Goal: Task Accomplishment & Management: Manage account settings

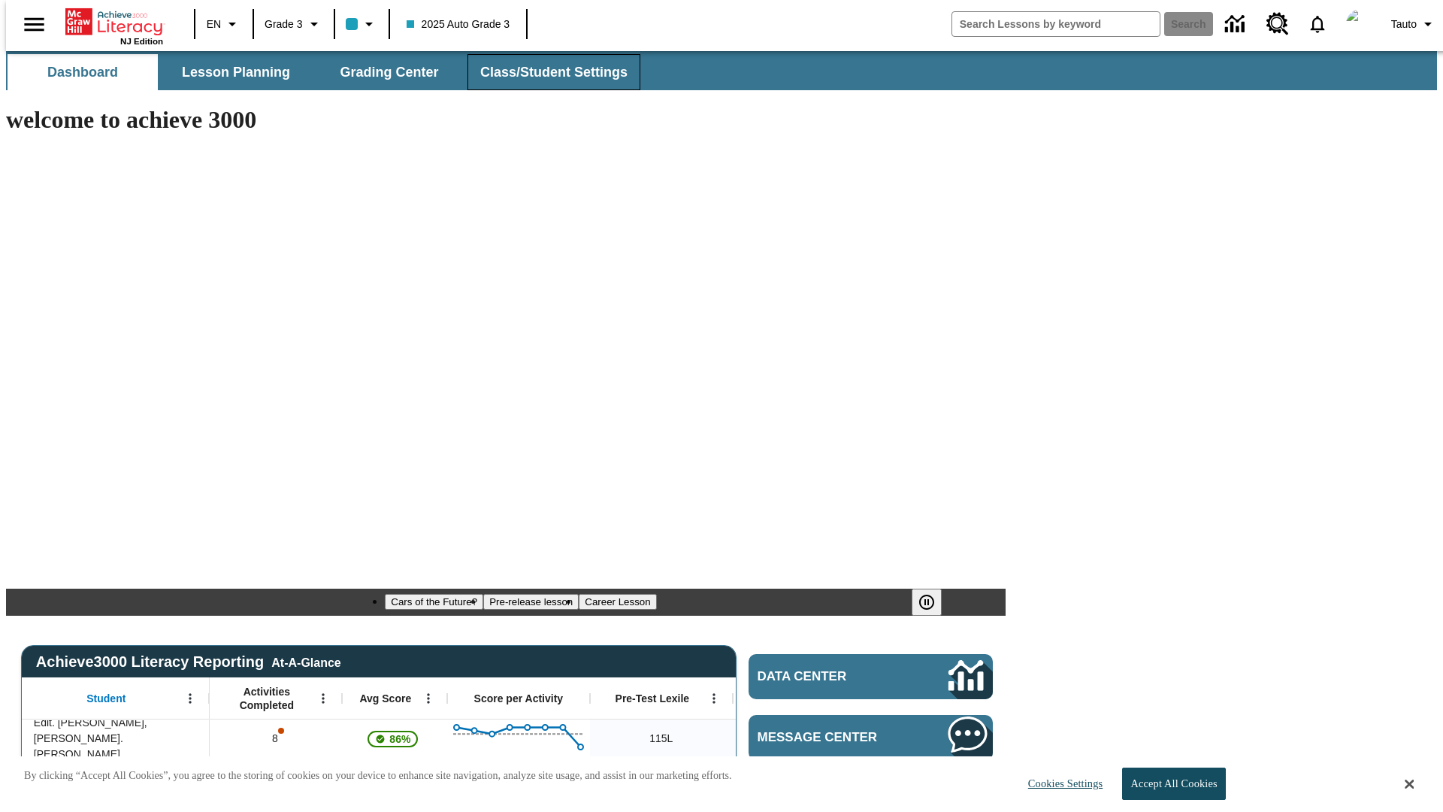
click at [546, 72] on span "Class/Student Settings" at bounding box center [553, 72] width 147 height 17
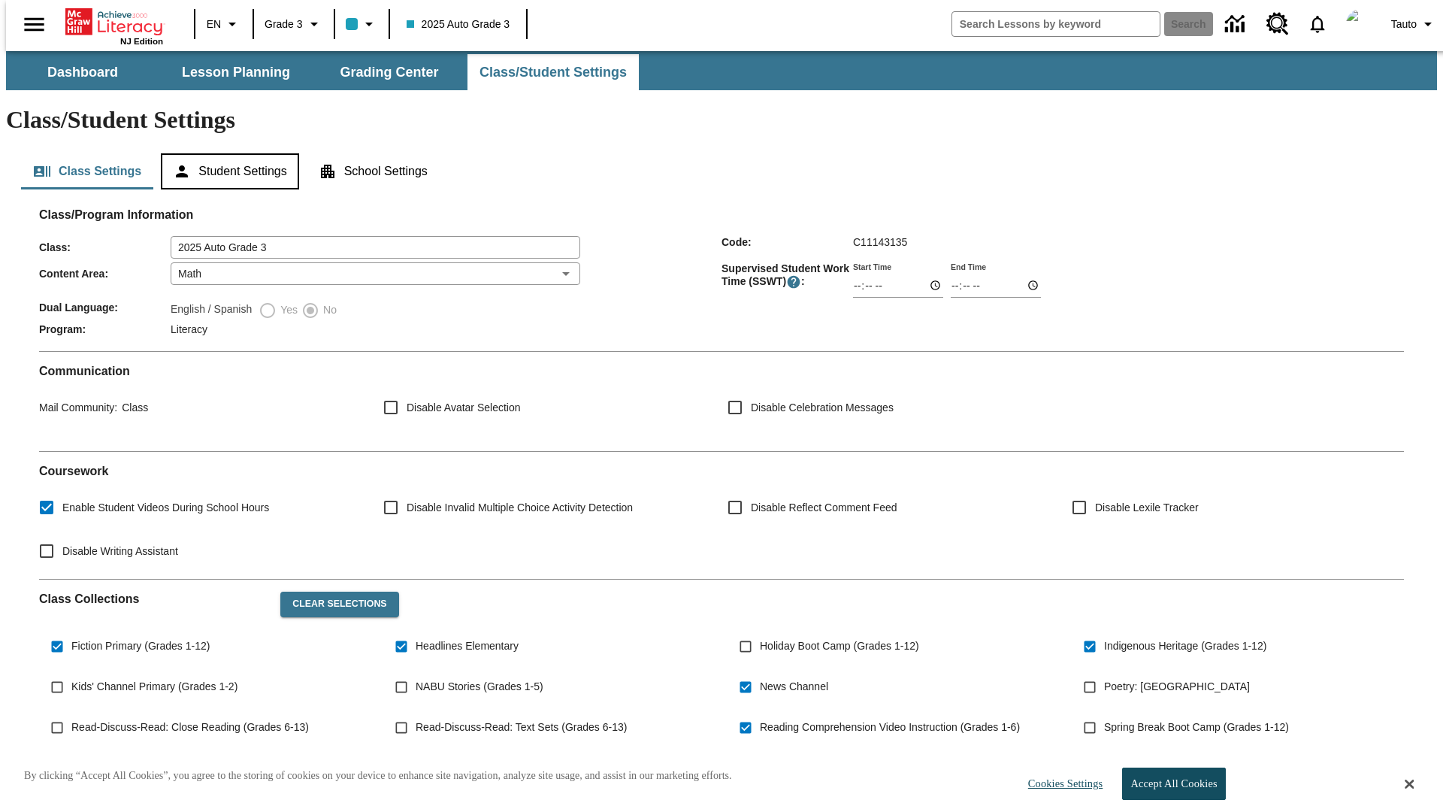
click at [226, 153] on button "Student Settings" at bounding box center [230, 171] width 138 height 36
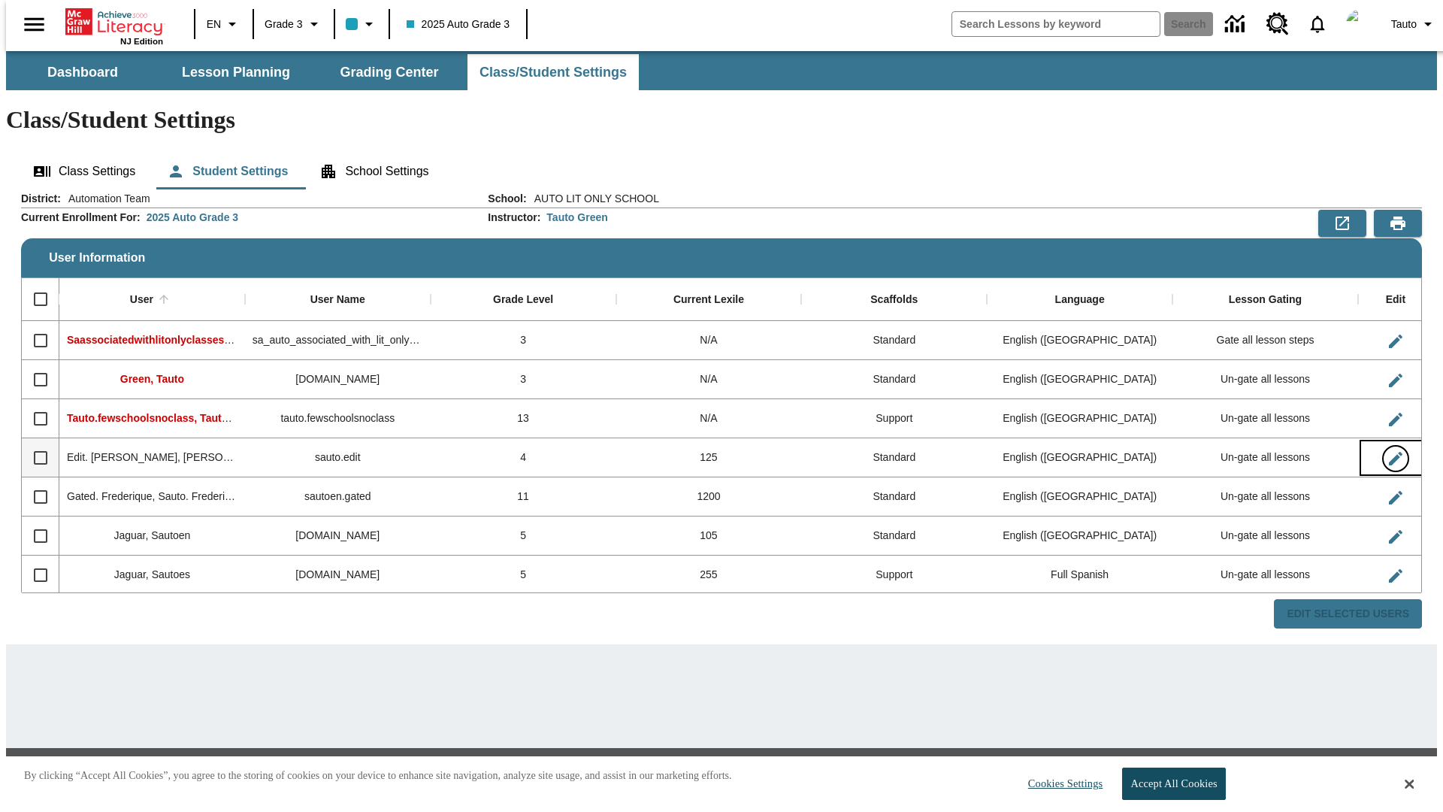
click at [1389, 452] on icon "Edit User" at bounding box center [1396, 459] width 14 height 14
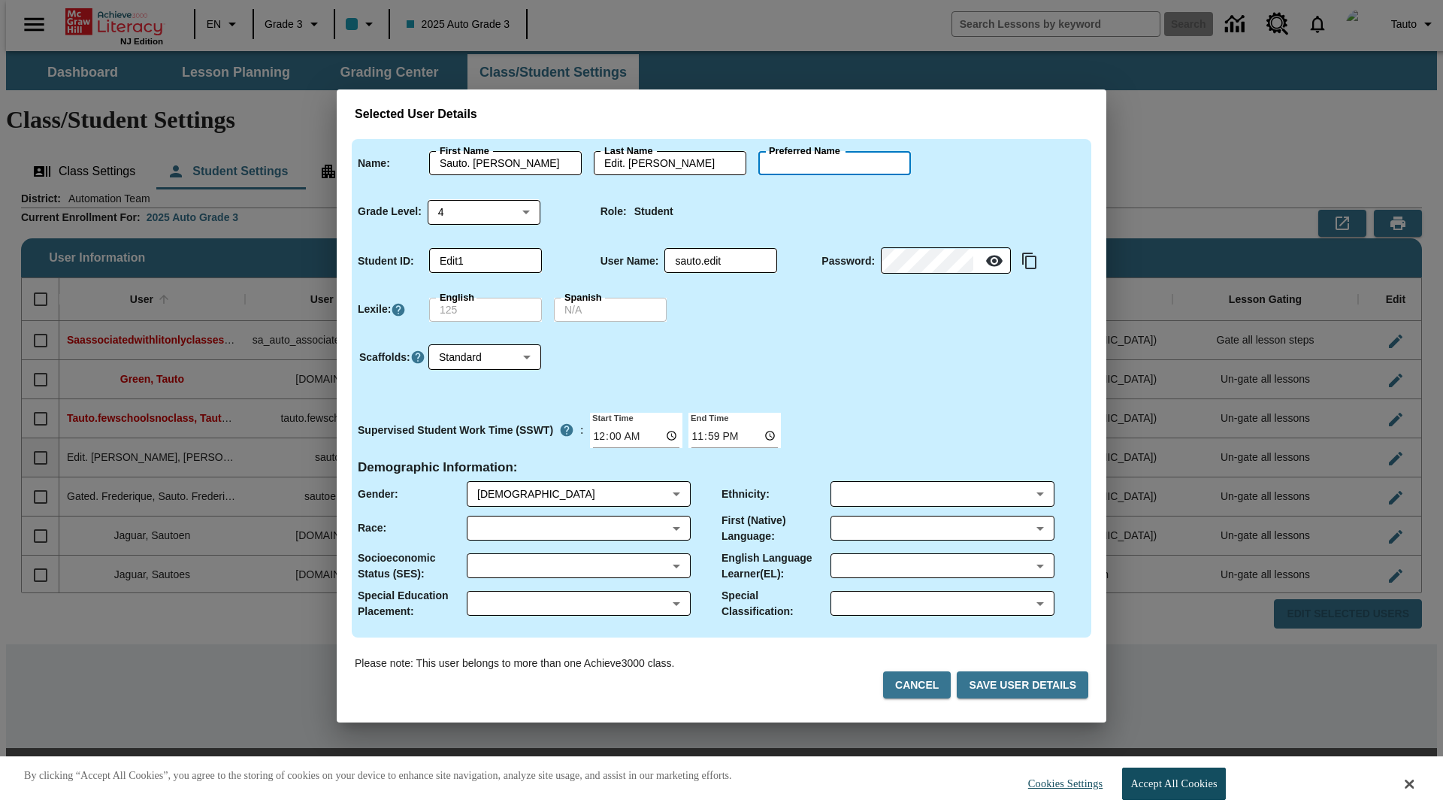
type input "Geovany"
click at [923, 685] on button "Cancel" at bounding box center [917, 685] width 68 height 28
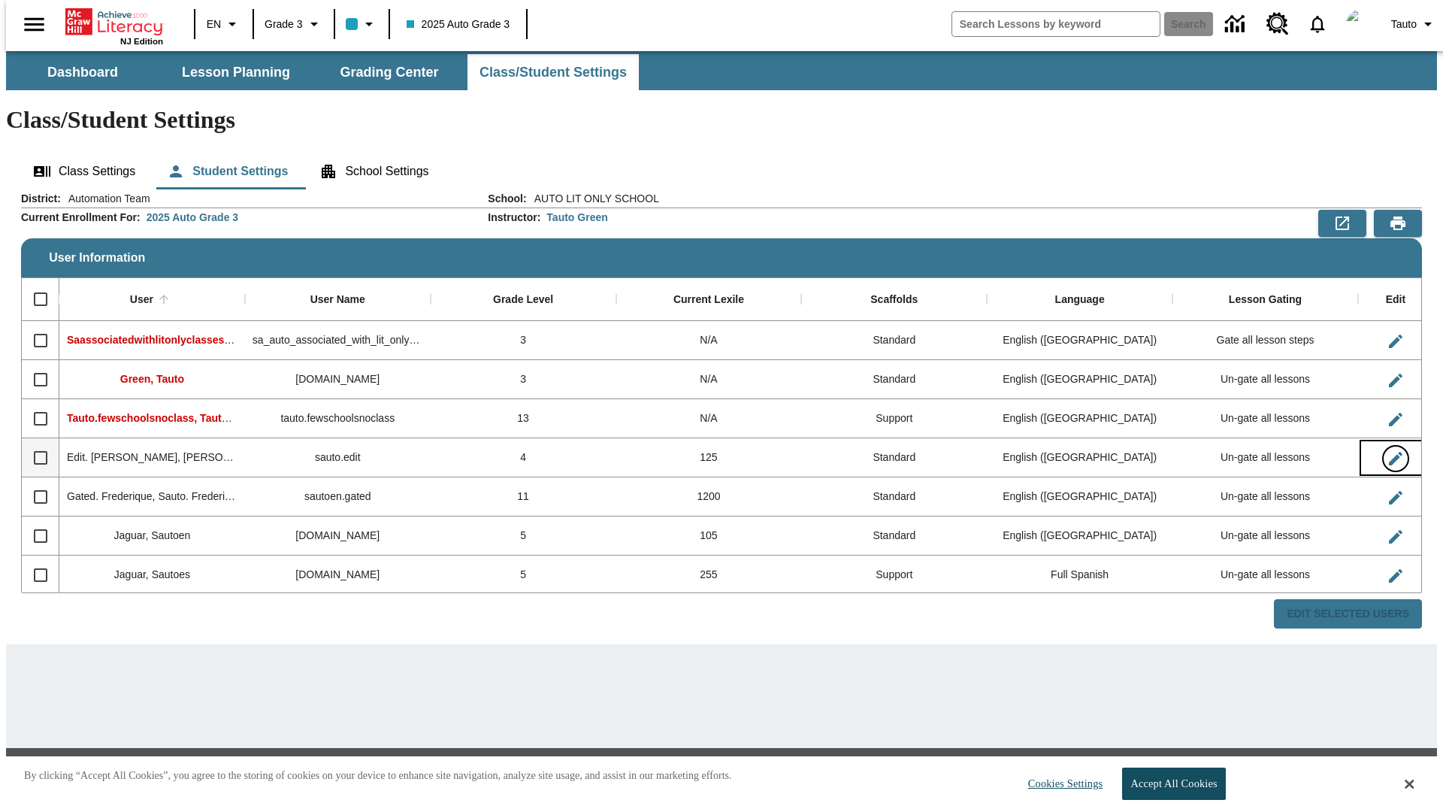
click at [1389, 452] on icon "Edit User" at bounding box center [1396, 459] width 14 height 14
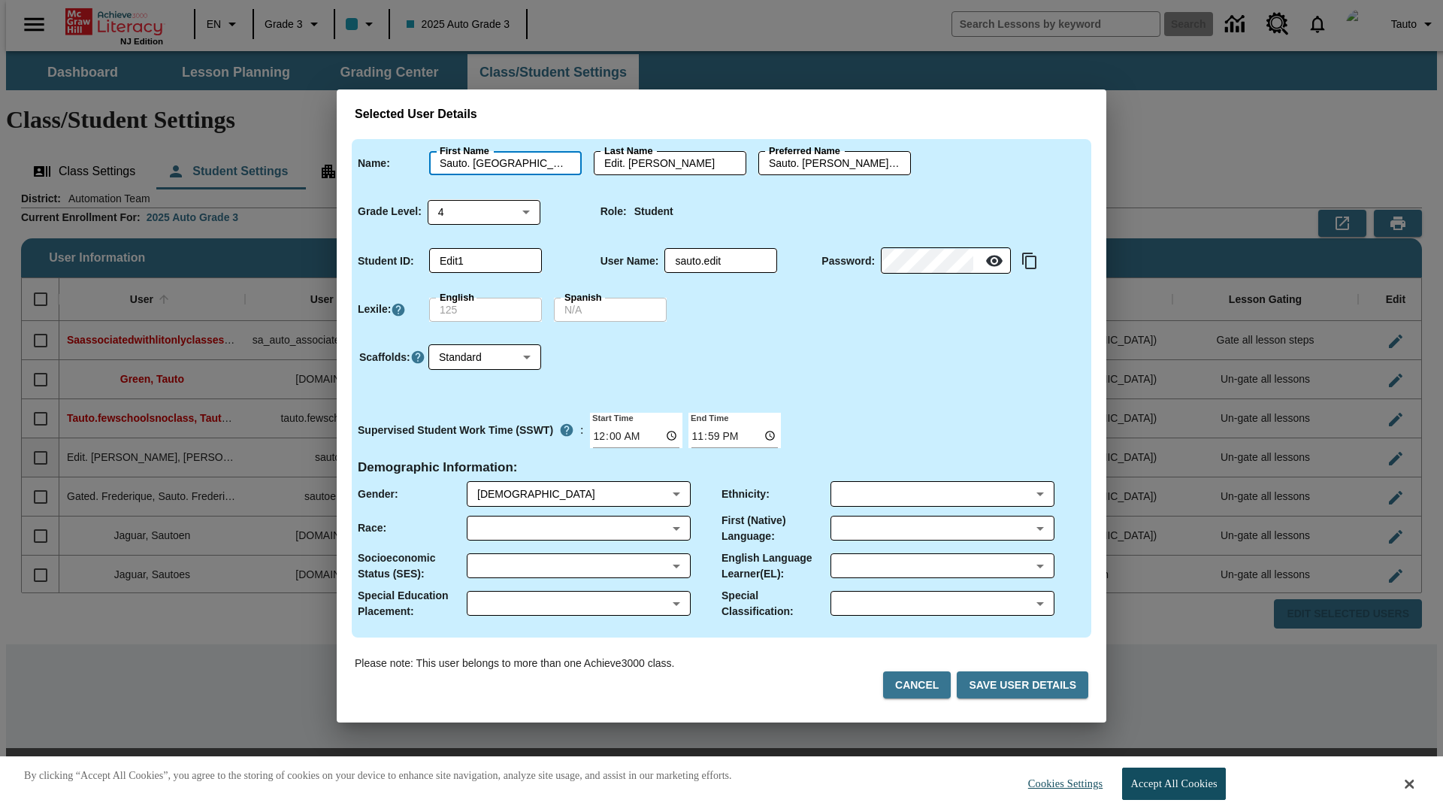
type input "Sauto. Geovany"
type input "Edit. Geovany"
type input "Sauto. Geovany.Edit. Geovany"
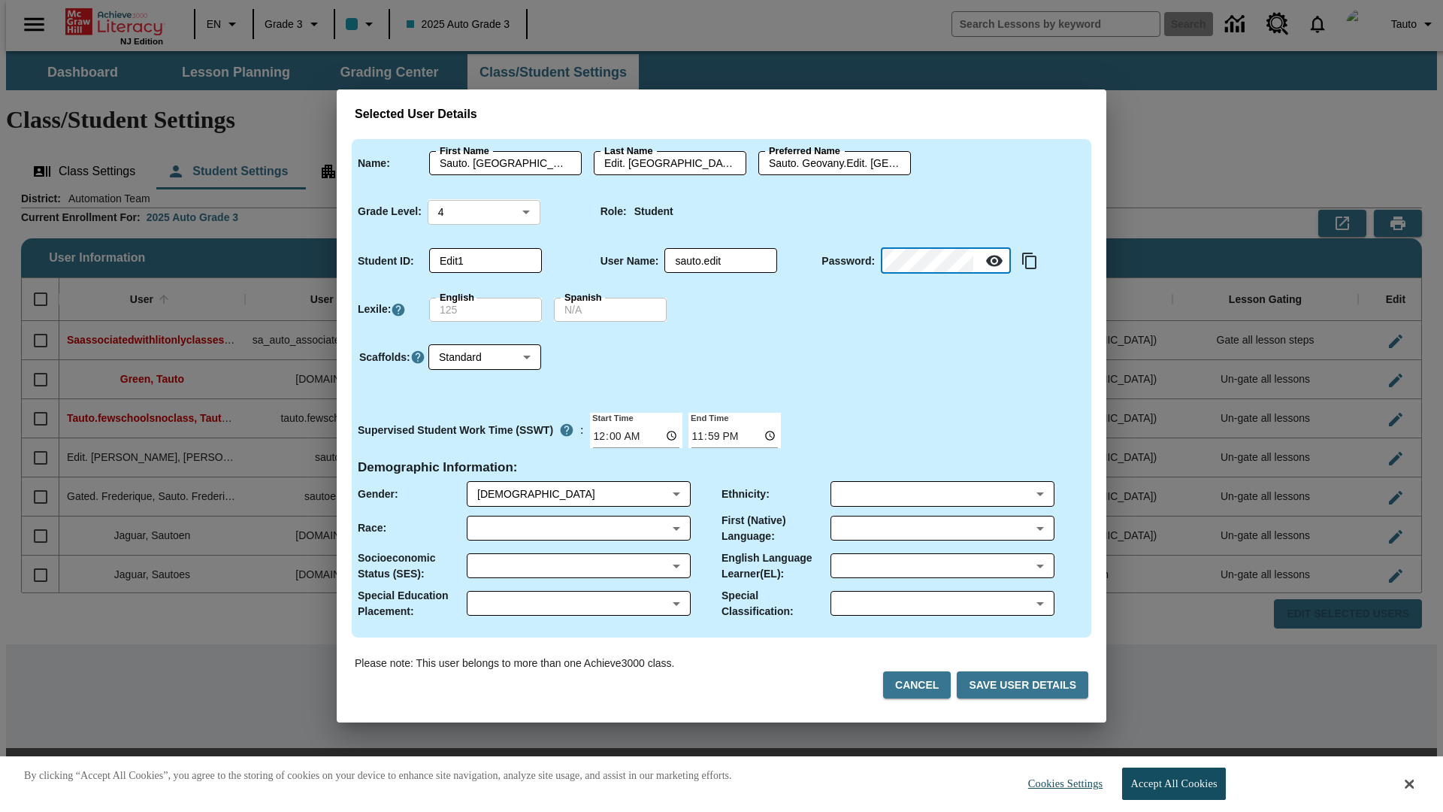
click at [484, 211] on body "Skip to main content NJ Edition EN Grade 3 2025 Auto Grade 3 Search 0 Tauto Das…" at bounding box center [721, 434] width 1431 height 766
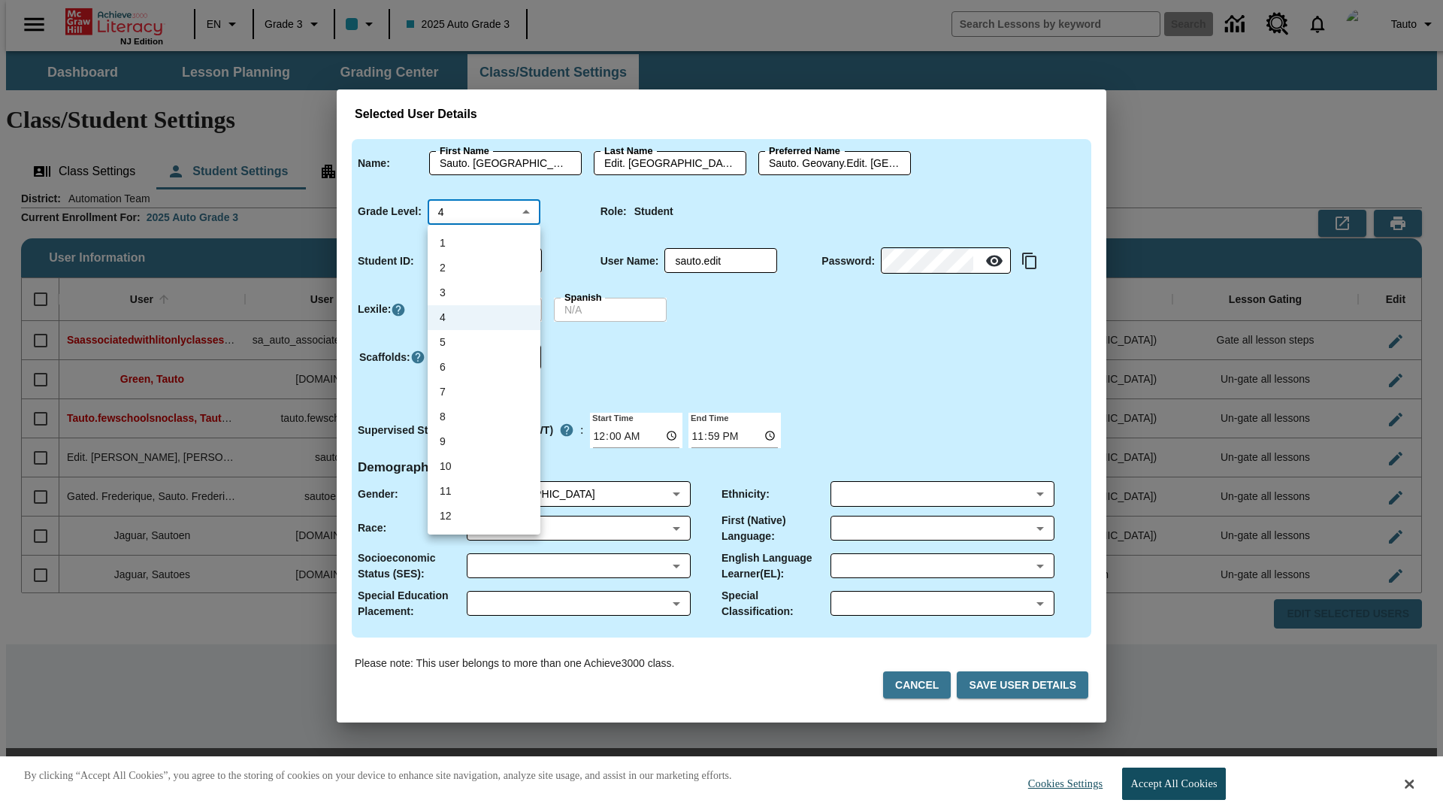
click at [484, 317] on li "4" at bounding box center [484, 317] width 113 height 25
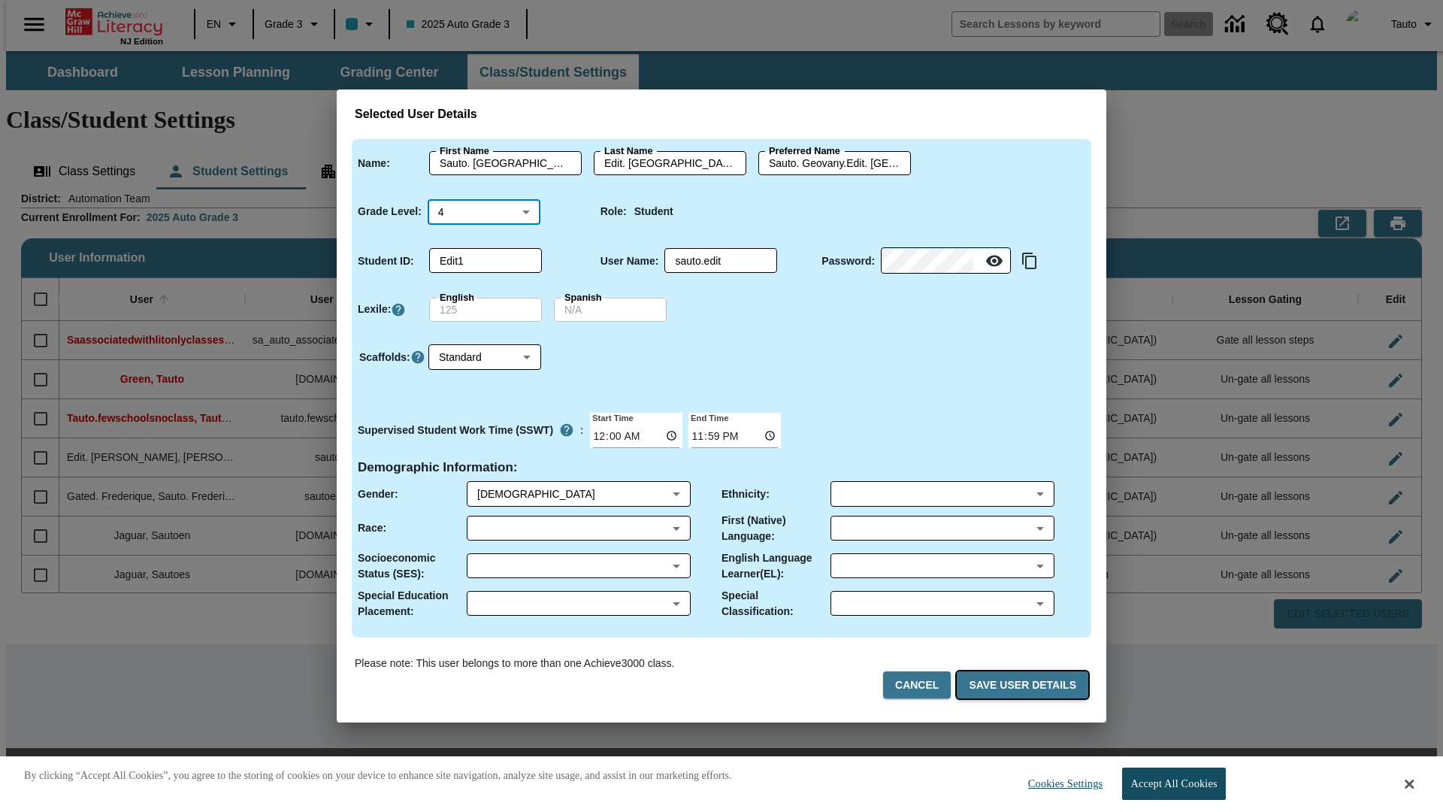
click at [1025, 685] on button "Save User Details" at bounding box center [1023, 685] width 132 height 28
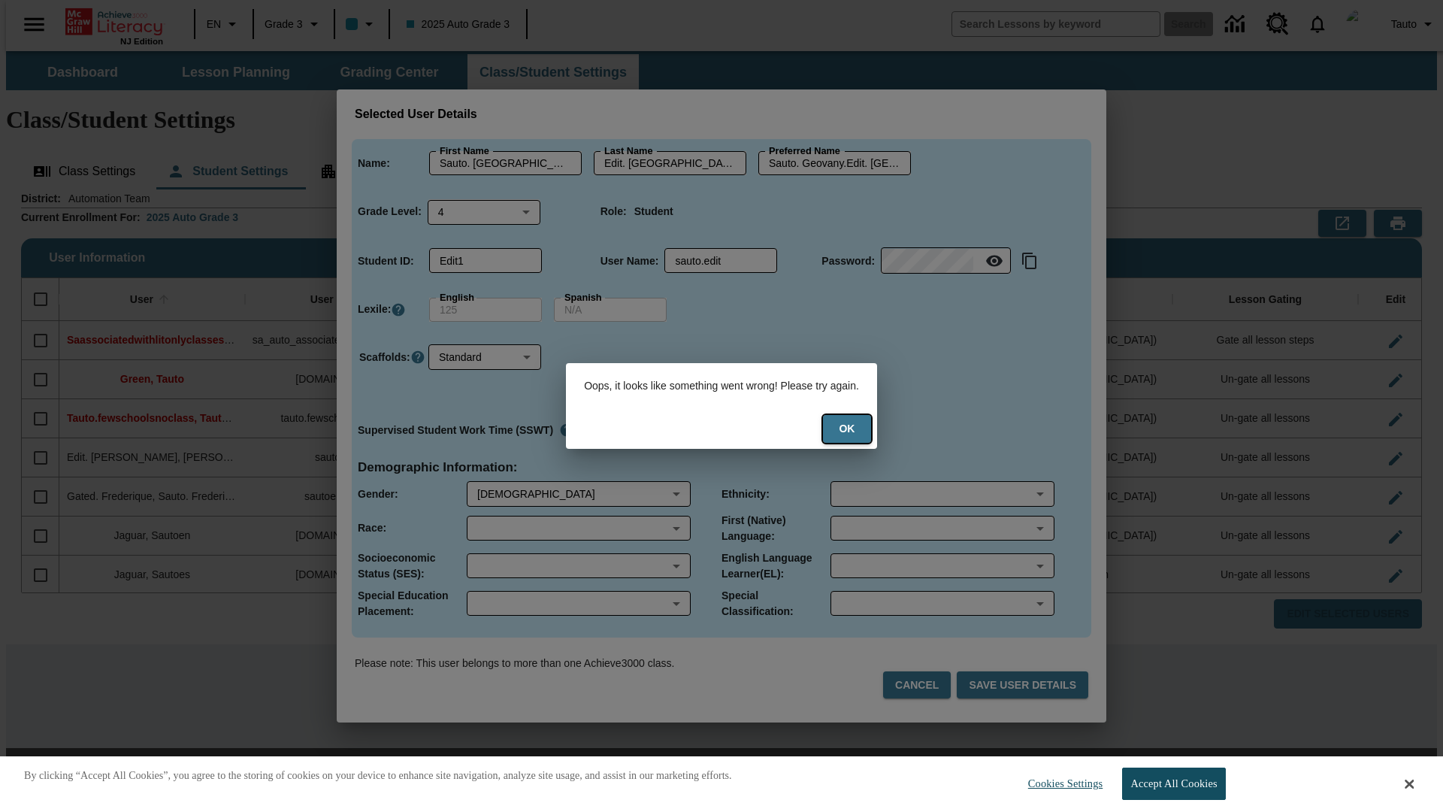
click at [857, 428] on button "Ok" at bounding box center [847, 429] width 48 height 28
